Goal: Task Accomplishment & Management: Manage account settings

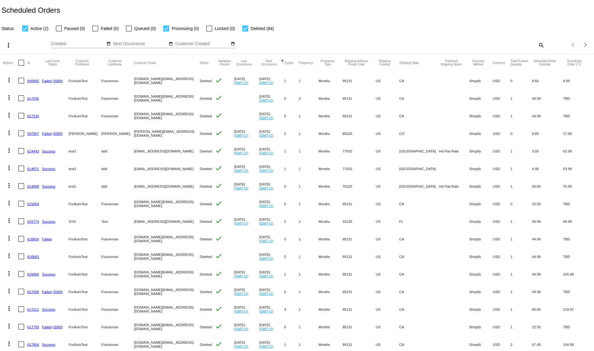
click at [167, 26] on div at bounding box center [166, 28] width 6 height 6
click at [166, 32] on input "Processing (0)" at bounding box center [166, 32] width 0 height 0
checkbox input "false"
click at [186, 16] on div "Scheduled Orders" at bounding box center [297, 10] width 594 height 21
click at [249, 29] on label "Deleted (84)" at bounding box center [258, 28] width 32 height 7
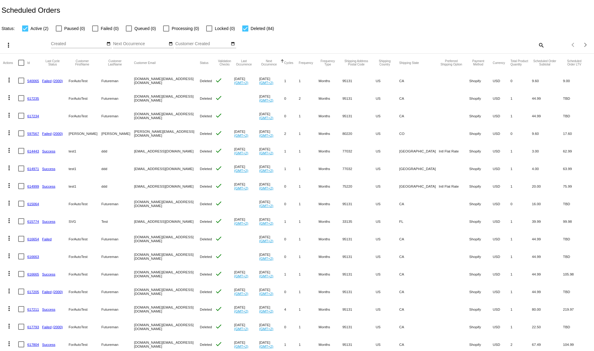
click at [245, 32] on input "Deleted (84)" at bounding box center [245, 32] width 0 height 0
checkbox input "false"
click at [261, 14] on div "Scheduled Orders" at bounding box center [297, 10] width 594 height 21
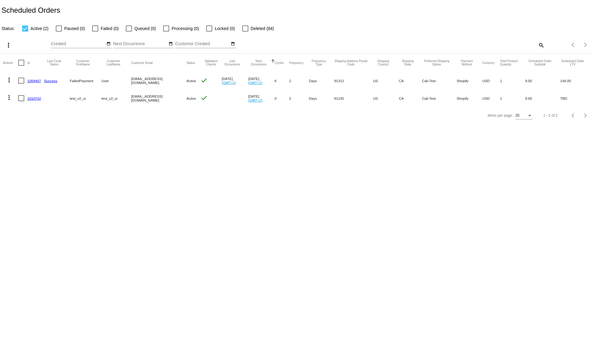
drag, startPoint x: 168, startPoint y: 99, endPoint x: 131, endPoint y: 96, distance: 37.4
click at [131, 96] on mat-cell "test_v2_ui@gmail.com" at bounding box center [159, 98] width 56 height 18
copy mat-cell "test_v2_ui@gmail.com"
drag, startPoint x: 163, startPoint y: 156, endPoint x: 79, endPoint y: 125, distance: 88.6
click at [161, 152] on body "Scheduled Orders Status: Active (2) Paused (0) Failed (0) Queued (0) Processing…" at bounding box center [297, 175] width 594 height 351
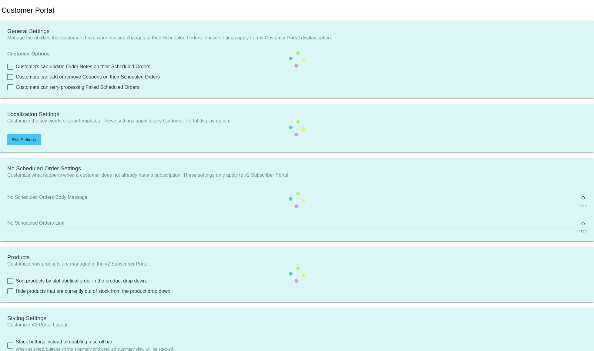
checkbox input "true"
type input "Shop now to create a new Subscription"
type input "[URL][DOMAIN_NAME]"
type input "1"
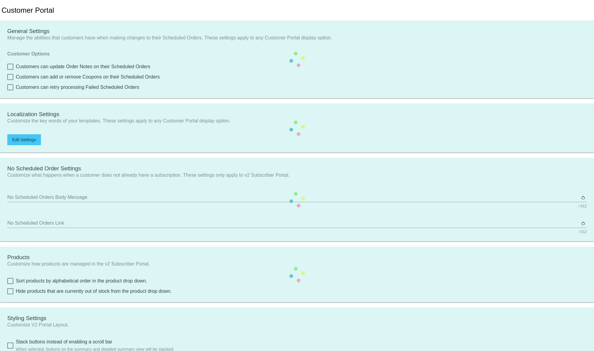
type input "20"
type input "500"
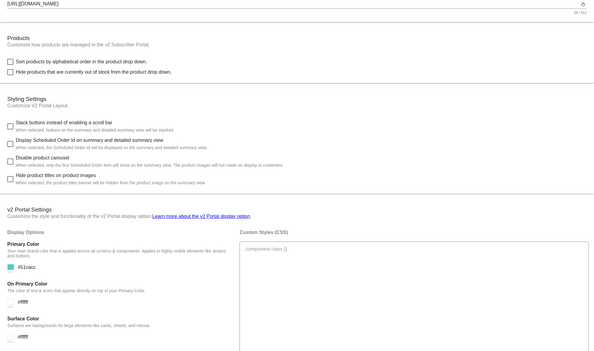
scroll to position [93, 0]
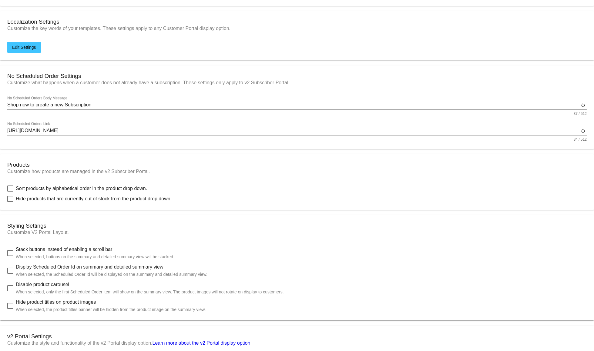
drag, startPoint x: 102, startPoint y: 101, endPoint x: 51, endPoint y: 98, distance: 51.1
click at [51, 98] on div "Shop now to create a new Subscription No Scheduled Orders Body Message" at bounding box center [293, 103] width 572 height 14
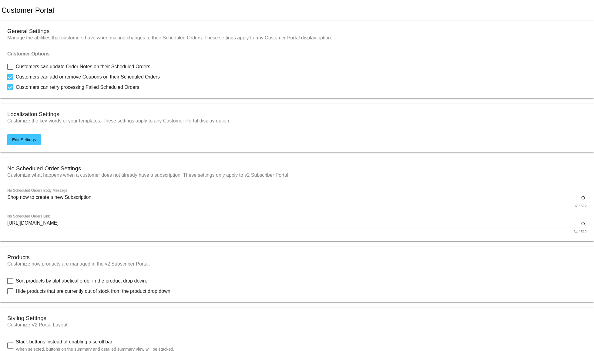
scroll to position [91, 0]
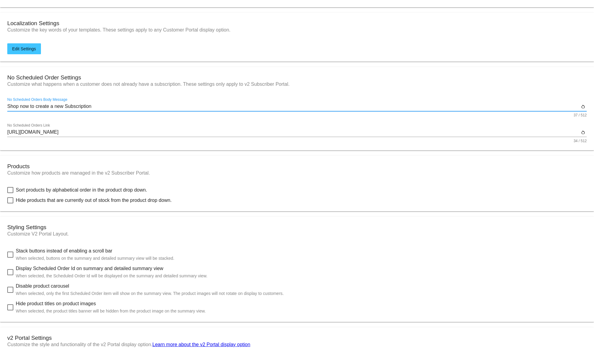
drag, startPoint x: 96, startPoint y: 109, endPoint x: -18, endPoint y: 101, distance: 114.4
click at [0, 101] on html "Customer Portal General Settings Manage the abilities that customers have when …" at bounding box center [297, 175] width 594 height 351
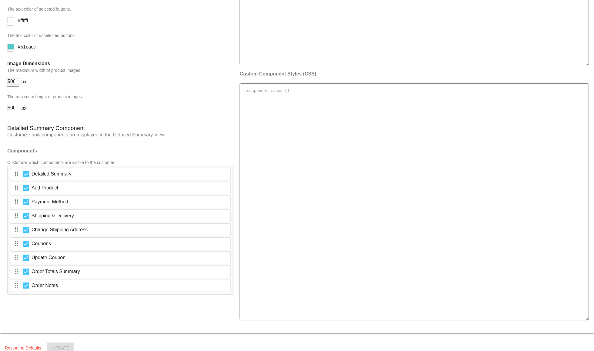
scroll to position [851, 0]
